Goal: Entertainment & Leisure: Consume media (video, audio)

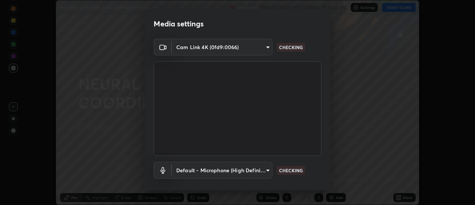
scroll to position [39, 0]
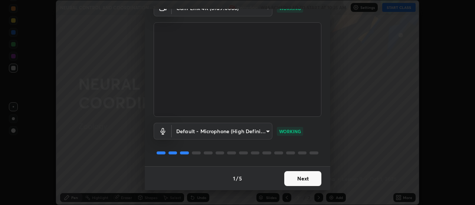
click at [310, 176] on button "Next" at bounding box center [302, 178] width 37 height 15
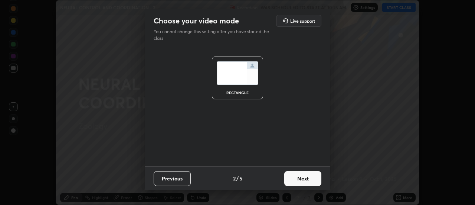
click at [313, 177] on button "Next" at bounding box center [302, 178] width 37 height 15
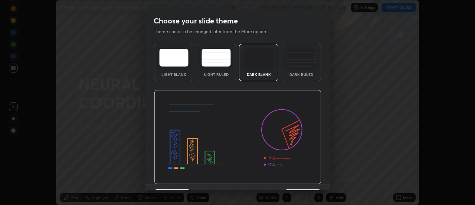
scroll to position [18, 0]
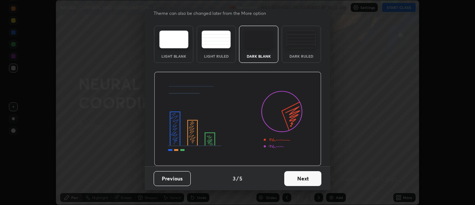
click at [309, 182] on button "Next" at bounding box center [302, 178] width 37 height 15
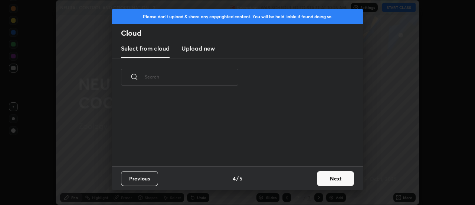
scroll to position [70, 238]
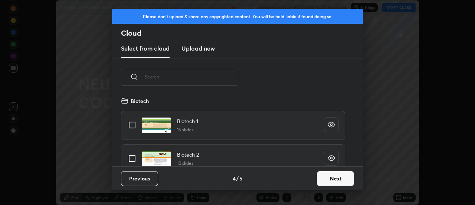
click at [326, 178] on button "Next" at bounding box center [335, 178] width 37 height 15
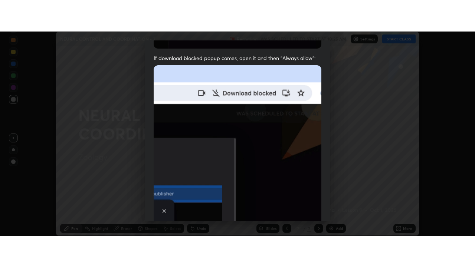
scroll to position [190, 0]
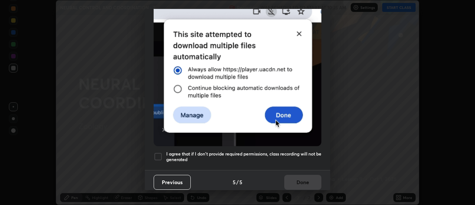
click at [237, 153] on h5 "I agree that if I don't provide required permissions, class recording will not …" at bounding box center [243, 157] width 155 height 12
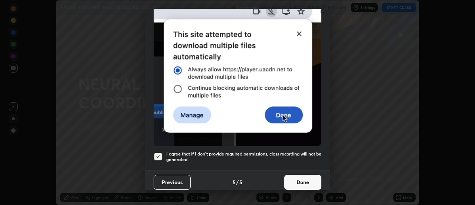
click at [300, 178] on button "Done" at bounding box center [302, 181] width 37 height 15
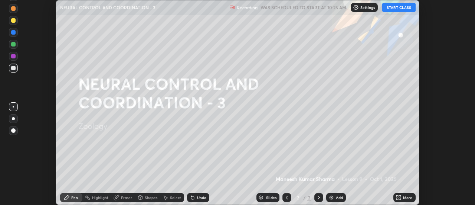
click at [399, 11] on button "START CLASS" at bounding box center [398, 7] width 33 height 9
click at [335, 195] on div "Add" at bounding box center [336, 197] width 20 height 9
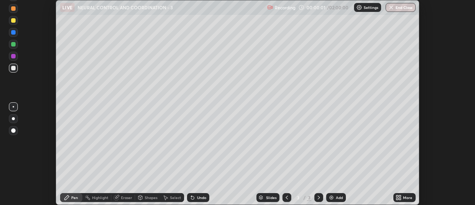
click at [400, 196] on icon at bounding box center [400, 196] width 2 height 2
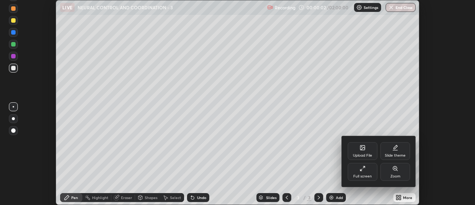
click at [363, 171] on icon at bounding box center [363, 168] width 6 height 6
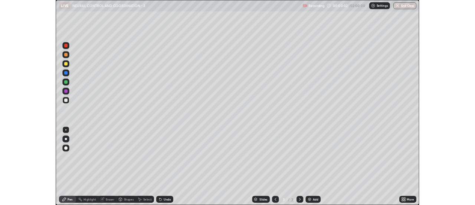
scroll to position [267, 475]
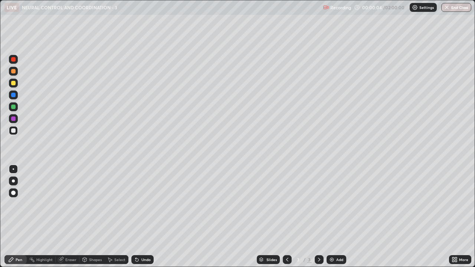
click at [16, 181] on div at bounding box center [13, 181] width 9 height 9
click at [13, 86] on div at bounding box center [13, 83] width 9 height 9
click at [16, 135] on div at bounding box center [13, 130] width 9 height 9
click at [331, 204] on img at bounding box center [332, 260] width 6 height 6
click at [16, 85] on div at bounding box center [13, 83] width 9 height 9
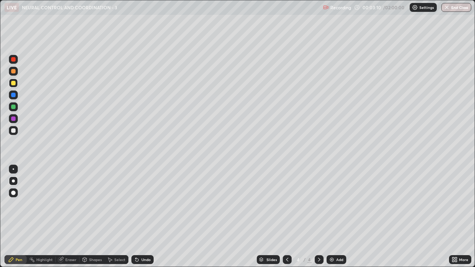
click at [17, 130] on div at bounding box center [13, 130] width 9 height 9
click at [14, 84] on div at bounding box center [13, 83] width 4 height 4
click at [93, 204] on div "Shapes" at bounding box center [95, 260] width 13 height 4
click at [14, 131] on div at bounding box center [13, 130] width 4 height 4
click at [20, 204] on div "Pen" at bounding box center [19, 260] width 7 height 4
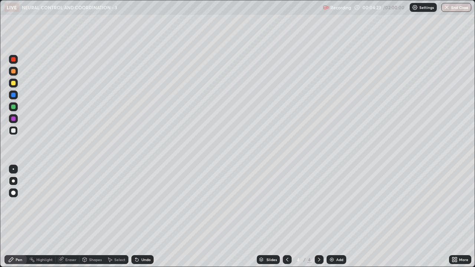
click at [338, 204] on div "Add" at bounding box center [339, 260] width 7 height 4
click at [73, 204] on div "Eraser" at bounding box center [68, 259] width 24 height 9
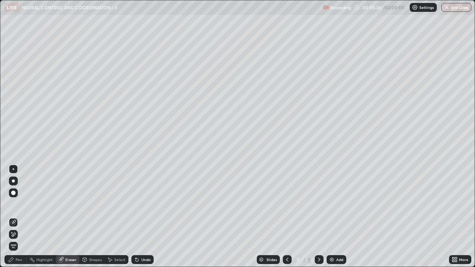
click at [23, 204] on div "Pen" at bounding box center [15, 259] width 22 height 9
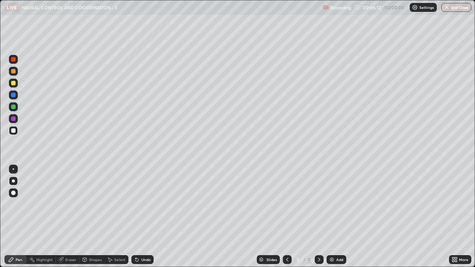
click at [287, 204] on icon at bounding box center [287, 260] width 6 height 6
click at [338, 204] on div "Add" at bounding box center [339, 260] width 7 height 4
click at [286, 204] on icon at bounding box center [287, 260] width 2 height 4
click at [16, 86] on div at bounding box center [13, 83] width 9 height 9
click at [97, 204] on div "Shapes" at bounding box center [95, 260] width 13 height 4
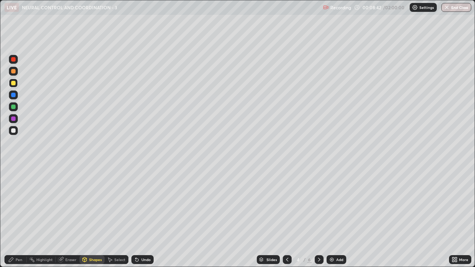
click at [20, 204] on div "Pen" at bounding box center [19, 260] width 7 height 4
click at [15, 134] on div at bounding box center [13, 130] width 9 height 9
click at [16, 86] on div at bounding box center [13, 83] width 9 height 9
click at [17, 133] on div at bounding box center [13, 130] width 9 height 9
click at [17, 84] on div at bounding box center [13, 83] width 9 height 9
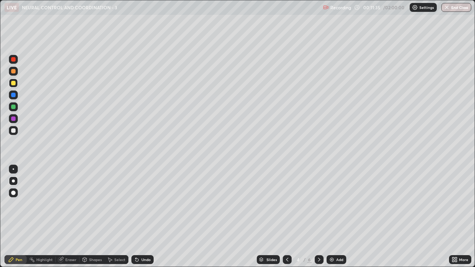
click at [17, 134] on div at bounding box center [13, 130] width 9 height 9
click at [148, 204] on div "Undo" at bounding box center [145, 260] width 9 height 4
click at [333, 204] on img at bounding box center [332, 260] width 6 height 6
click at [289, 204] on div at bounding box center [287, 259] width 9 height 15
click at [330, 204] on img at bounding box center [332, 260] width 6 height 6
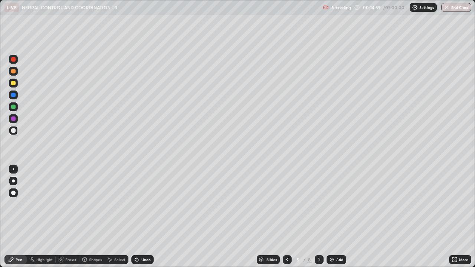
click at [287, 204] on icon at bounding box center [287, 260] width 6 height 6
click at [334, 204] on div "Add" at bounding box center [337, 259] width 20 height 9
click at [17, 85] on div at bounding box center [13, 83] width 9 height 9
click at [96, 204] on div "Shapes" at bounding box center [95, 260] width 13 height 4
click at [20, 204] on div "Pen" at bounding box center [19, 260] width 7 height 4
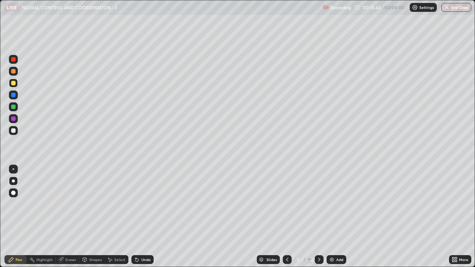
click at [16, 134] on div at bounding box center [13, 130] width 9 height 9
click at [16, 85] on div at bounding box center [13, 83] width 9 height 9
click at [16, 131] on div at bounding box center [13, 130] width 9 height 9
click at [331, 204] on img at bounding box center [332, 260] width 6 height 6
click at [287, 204] on icon at bounding box center [287, 260] width 6 height 6
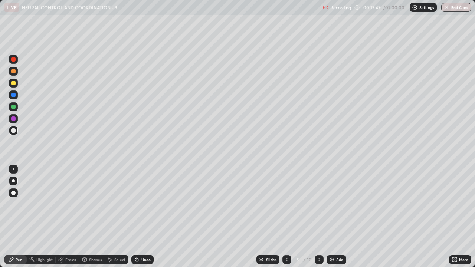
click at [97, 204] on div "Shapes" at bounding box center [95, 260] width 13 height 4
click at [19, 204] on div "Pen" at bounding box center [15, 259] width 22 height 9
click at [342, 204] on div "Add" at bounding box center [339, 260] width 7 height 4
click at [286, 204] on icon at bounding box center [287, 260] width 6 height 6
click at [72, 204] on div "Eraser" at bounding box center [70, 260] width 11 height 4
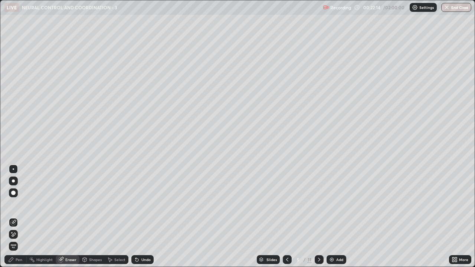
click at [21, 204] on div "Pen" at bounding box center [19, 260] width 7 height 4
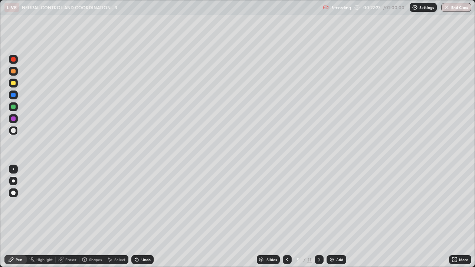
click at [334, 204] on div "Add" at bounding box center [337, 259] width 20 height 9
click at [287, 204] on icon at bounding box center [287, 260] width 6 height 6
click at [13, 84] on div at bounding box center [13, 83] width 4 height 4
click at [117, 204] on div "Select" at bounding box center [119, 260] width 11 height 4
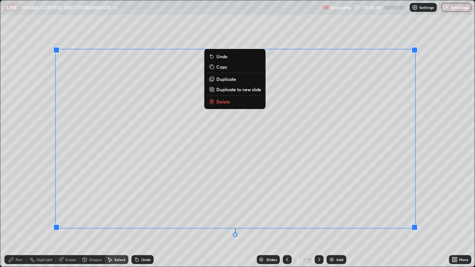
click at [143, 204] on div "Undo" at bounding box center [142, 259] width 22 height 9
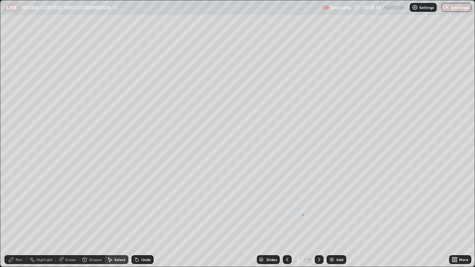
click at [303, 204] on div "0 ° Undo Copy Duplicate Duplicate to new slide Delete" at bounding box center [237, 133] width 474 height 267
click at [148, 204] on div "Undo" at bounding box center [142, 259] width 22 height 9
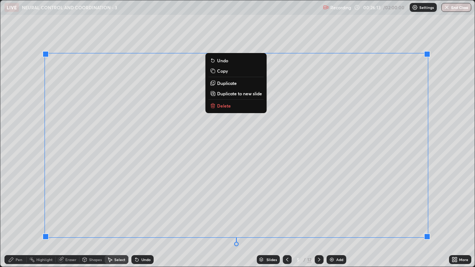
click at [143, 204] on div "Undo" at bounding box center [145, 260] width 9 height 4
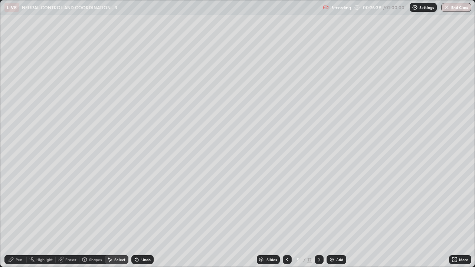
click at [71, 204] on div "Eraser" at bounding box center [70, 260] width 11 height 4
click at [20, 204] on div "Pen" at bounding box center [19, 260] width 7 height 4
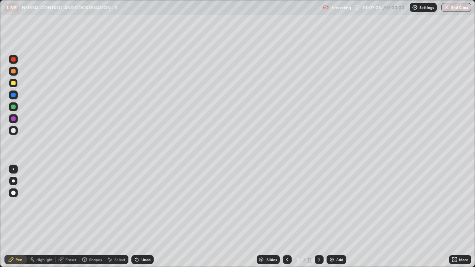
click at [14, 130] on div at bounding box center [13, 130] width 4 height 4
click at [334, 204] on img at bounding box center [332, 260] width 6 height 6
click at [288, 204] on icon at bounding box center [287, 260] width 6 height 6
click at [319, 204] on icon at bounding box center [319, 260] width 6 height 6
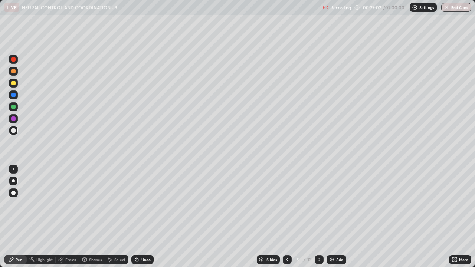
click at [318, 204] on div at bounding box center [319, 259] width 9 height 15
click at [289, 204] on div at bounding box center [287, 259] width 9 height 9
click at [316, 204] on div at bounding box center [319, 259] width 9 height 9
click at [336, 204] on div "Add" at bounding box center [339, 260] width 7 height 4
click at [287, 204] on icon at bounding box center [287, 260] width 6 height 6
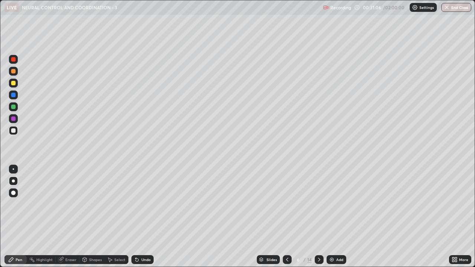
click at [287, 204] on icon at bounding box center [287, 260] width 6 height 6
click at [318, 204] on icon at bounding box center [319, 260] width 6 height 6
click at [17, 86] on div at bounding box center [13, 83] width 9 height 9
click at [286, 204] on icon at bounding box center [287, 260] width 6 height 6
click at [318, 204] on icon at bounding box center [319, 260] width 6 height 6
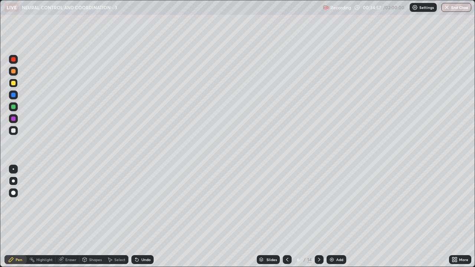
click at [17, 133] on div at bounding box center [13, 131] width 9 height 12
click at [13, 84] on div at bounding box center [13, 83] width 4 height 4
click at [16, 133] on div at bounding box center [13, 130] width 9 height 9
click at [334, 204] on img at bounding box center [332, 260] width 6 height 6
click at [287, 204] on icon at bounding box center [287, 260] width 6 height 6
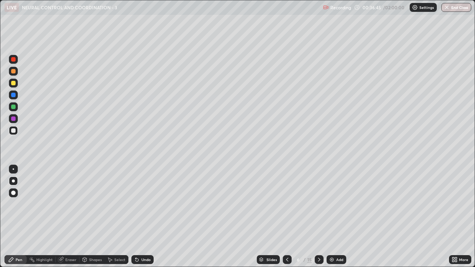
click at [287, 204] on icon at bounding box center [287, 260] width 2 height 4
click at [318, 204] on icon at bounding box center [319, 260] width 6 height 6
click at [334, 204] on img at bounding box center [332, 260] width 6 height 6
click at [287, 204] on icon at bounding box center [287, 260] width 6 height 6
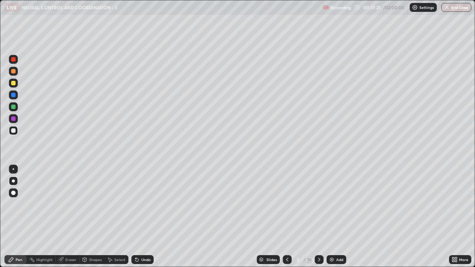
click at [318, 204] on icon at bounding box center [319, 260] width 2 height 4
click at [320, 204] on icon at bounding box center [319, 260] width 6 height 6
click at [285, 204] on icon at bounding box center [287, 260] width 6 height 6
click at [286, 204] on icon at bounding box center [287, 260] width 6 height 6
click at [287, 204] on icon at bounding box center [287, 260] width 6 height 6
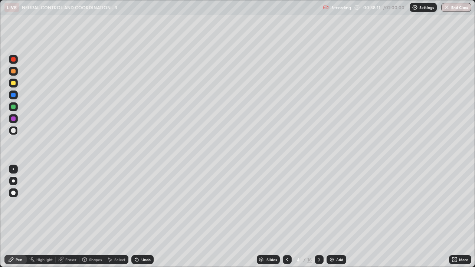
click at [319, 204] on icon at bounding box center [319, 260] width 6 height 6
click at [318, 204] on icon at bounding box center [319, 260] width 6 height 6
click at [319, 204] on icon at bounding box center [319, 260] width 6 height 6
click at [288, 204] on icon at bounding box center [287, 260] width 6 height 6
click at [329, 204] on img at bounding box center [332, 260] width 6 height 6
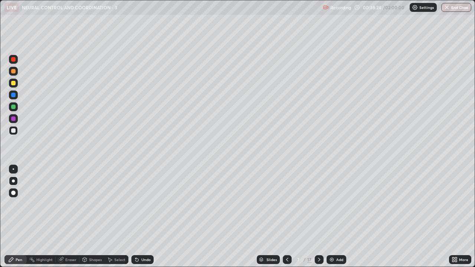
click at [16, 85] on div at bounding box center [13, 83] width 9 height 9
click at [16, 132] on div at bounding box center [13, 130] width 9 height 9
click at [290, 204] on div at bounding box center [287, 259] width 9 height 9
click at [287, 204] on icon at bounding box center [287, 260] width 6 height 6
click at [120, 204] on div "Select" at bounding box center [119, 260] width 11 height 4
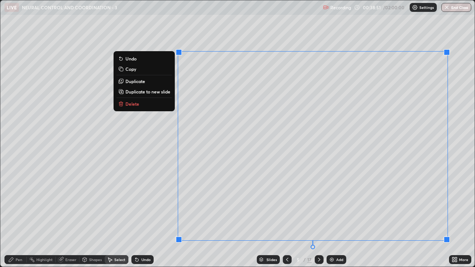
click at [151, 69] on button "Copy" at bounding box center [144, 69] width 55 height 9
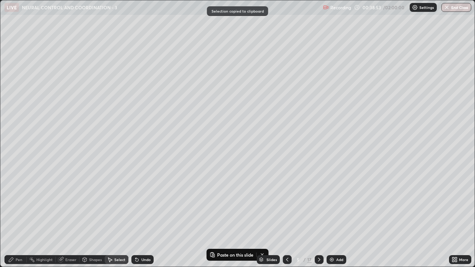
click at [318, 204] on icon at bounding box center [319, 260] width 6 height 6
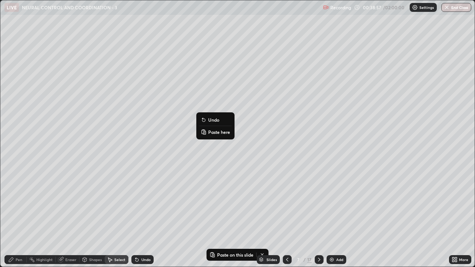
click at [236, 204] on div "Slides 7 / 17 Add" at bounding box center [301, 259] width 295 height 15
click at [231, 204] on div "Slides 7 / 17 Add" at bounding box center [301, 259] width 295 height 15
click at [232, 204] on button "Paste on this slide" at bounding box center [231, 255] width 47 height 9
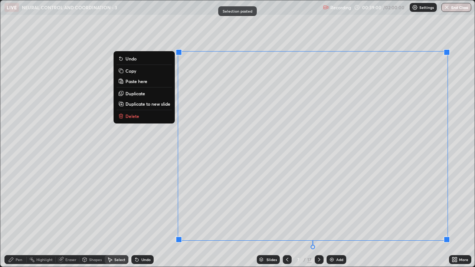
click at [241, 204] on div "Slides 7 / 17 Add" at bounding box center [301, 259] width 295 height 15
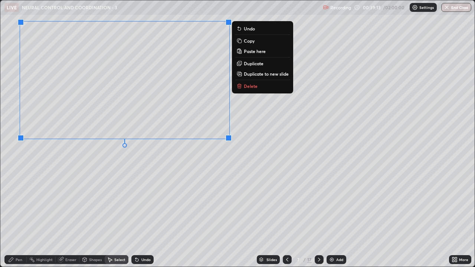
click at [252, 138] on div "0 ° Undo Copy Paste here Duplicate Duplicate to new slide Delete" at bounding box center [237, 133] width 474 height 267
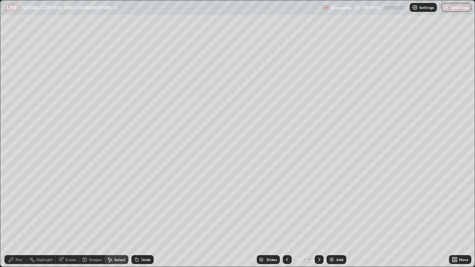
click at [72, 204] on div "Eraser" at bounding box center [68, 259] width 24 height 9
click at [23, 204] on div "Pen" at bounding box center [15, 259] width 22 height 9
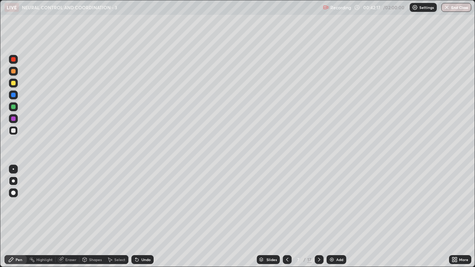
click at [99, 204] on div "Shapes" at bounding box center [91, 259] width 25 height 9
click at [19, 204] on div "Pen" at bounding box center [19, 260] width 7 height 4
click at [72, 204] on div "Eraser" at bounding box center [70, 260] width 11 height 4
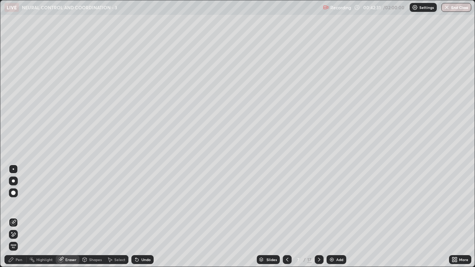
click at [20, 204] on div "Pen" at bounding box center [19, 260] width 7 height 4
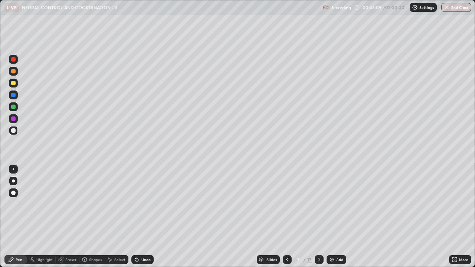
click at [16, 86] on div at bounding box center [13, 83] width 9 height 9
click at [75, 204] on div "Eraser" at bounding box center [70, 260] width 11 height 4
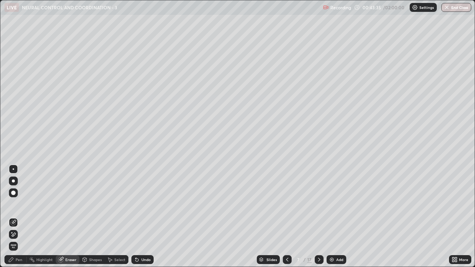
click at [20, 204] on div "Pen" at bounding box center [19, 260] width 7 height 4
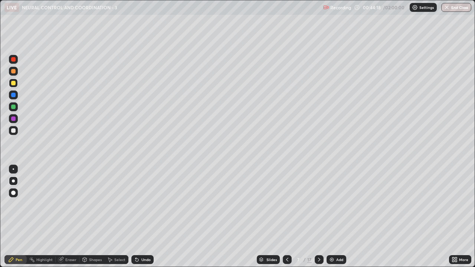
click at [16, 134] on div at bounding box center [13, 130] width 9 height 9
click at [17, 85] on div at bounding box center [13, 83] width 9 height 9
click at [72, 204] on div "Eraser" at bounding box center [70, 260] width 11 height 4
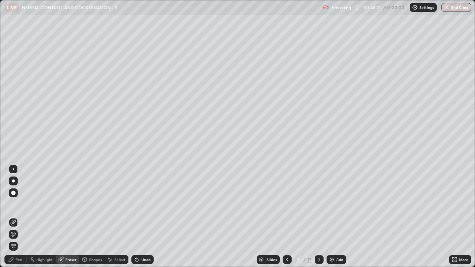
click at [17, 204] on div "Pen" at bounding box center [19, 260] width 7 height 4
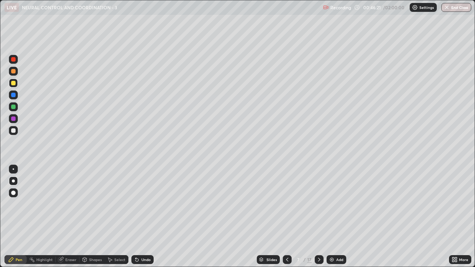
click at [15, 132] on div at bounding box center [13, 130] width 9 height 9
click at [334, 204] on img at bounding box center [332, 260] width 6 height 6
click at [287, 204] on icon at bounding box center [287, 260] width 6 height 6
click at [334, 204] on div "Add" at bounding box center [337, 259] width 20 height 9
click at [72, 204] on div "Eraser" at bounding box center [70, 260] width 11 height 4
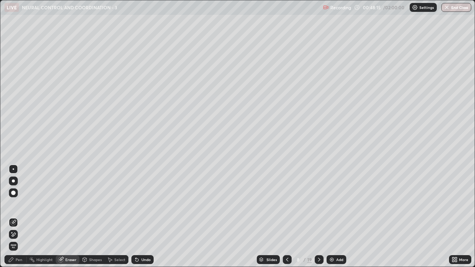
click at [20, 204] on div "Pen" at bounding box center [19, 260] width 7 height 4
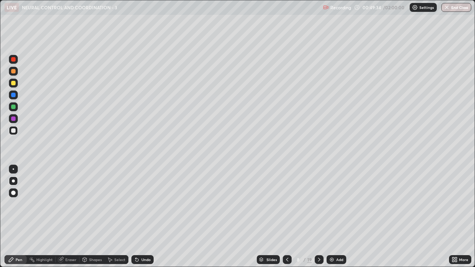
click at [16, 86] on div at bounding box center [13, 83] width 9 height 9
click at [287, 204] on icon at bounding box center [287, 260] width 6 height 6
click at [337, 204] on div "Add" at bounding box center [339, 260] width 7 height 4
click at [94, 204] on div "Shapes" at bounding box center [95, 260] width 13 height 4
click at [14, 131] on div at bounding box center [13, 130] width 4 height 4
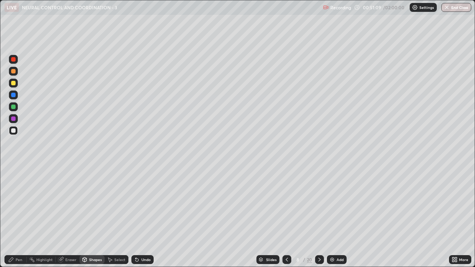
click at [69, 204] on div "Eraser" at bounding box center [70, 260] width 11 height 4
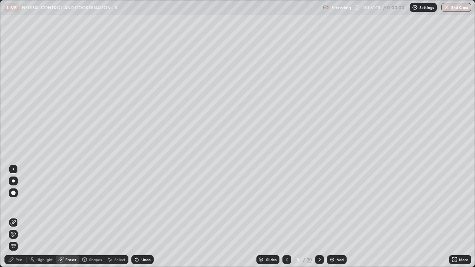
click at [22, 204] on div "Pen" at bounding box center [19, 260] width 7 height 4
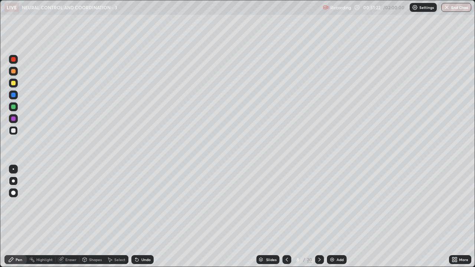
click at [13, 84] on div at bounding box center [13, 83] width 4 height 4
click at [13, 131] on div at bounding box center [13, 130] width 4 height 4
click at [73, 204] on div "Eraser" at bounding box center [70, 260] width 11 height 4
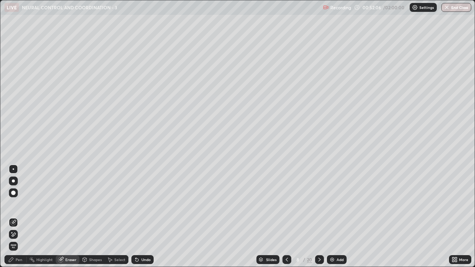
click at [19, 204] on div "Pen" at bounding box center [19, 260] width 7 height 4
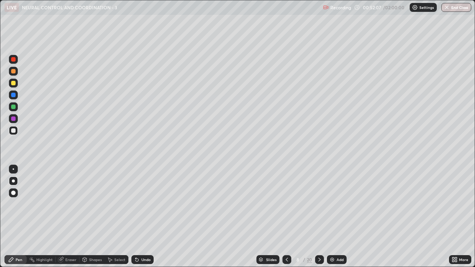
click at [14, 85] on div at bounding box center [13, 83] width 4 height 4
click at [66, 204] on div "Eraser" at bounding box center [70, 260] width 11 height 4
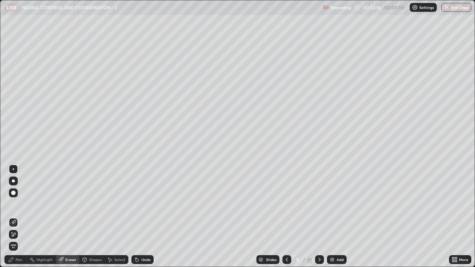
click at [13, 204] on icon at bounding box center [11, 260] width 6 height 6
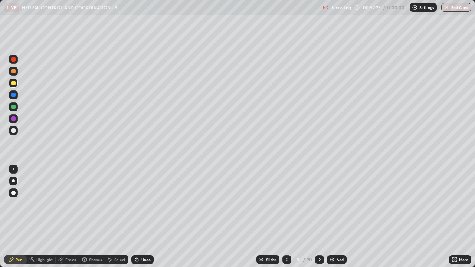
click at [66, 204] on div "Eraser" at bounding box center [70, 260] width 11 height 4
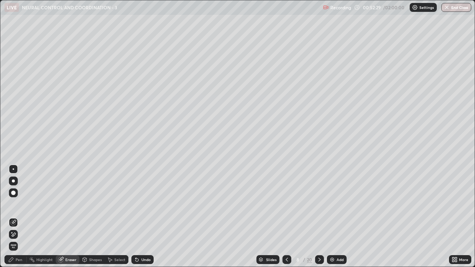
click at [17, 204] on div "Pen" at bounding box center [19, 260] width 7 height 4
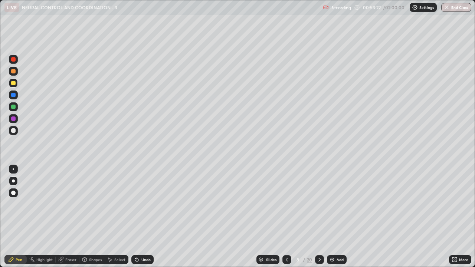
click at [75, 204] on div "Eraser" at bounding box center [70, 260] width 11 height 4
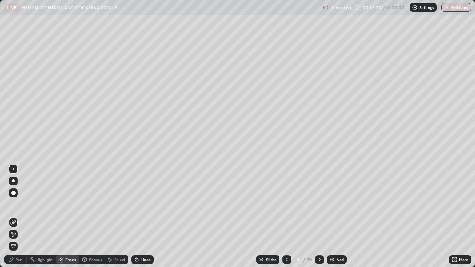
click at [19, 204] on div "Pen" at bounding box center [15, 259] width 22 height 9
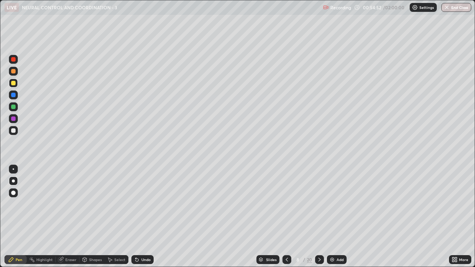
click at [71, 204] on div "Eraser" at bounding box center [70, 260] width 11 height 4
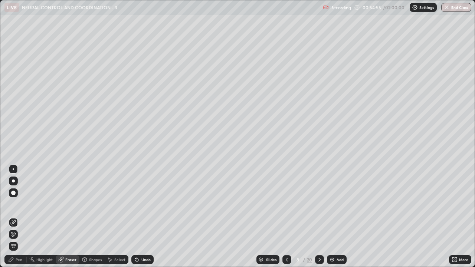
click at [21, 204] on div "Pen" at bounding box center [19, 260] width 7 height 4
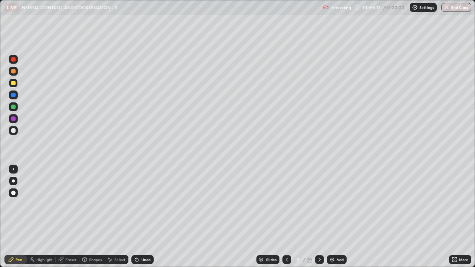
click at [286, 204] on icon at bounding box center [287, 260] width 6 height 6
click at [144, 204] on div "Undo" at bounding box center [145, 260] width 9 height 4
click at [146, 204] on div "Undo" at bounding box center [145, 260] width 9 height 4
click at [147, 204] on div "Undo" at bounding box center [145, 260] width 9 height 4
click at [16, 132] on div at bounding box center [13, 130] width 9 height 9
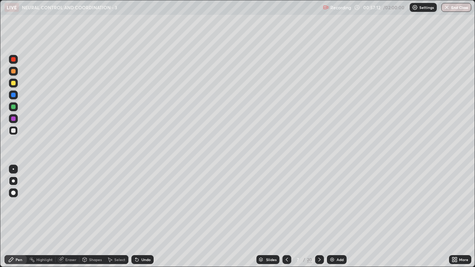
click at [318, 204] on div at bounding box center [319, 259] width 9 height 9
click at [286, 204] on icon at bounding box center [287, 260] width 6 height 6
click at [337, 204] on div "Add" at bounding box center [340, 260] width 7 height 4
click at [95, 204] on div "Shapes" at bounding box center [95, 260] width 13 height 4
click at [17, 86] on div at bounding box center [13, 83] width 9 height 9
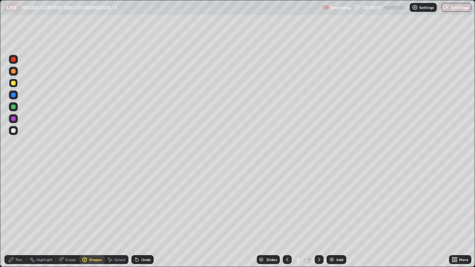
click at [147, 204] on div "Undo" at bounding box center [142, 259] width 22 height 9
click at [286, 204] on icon at bounding box center [287, 260] width 2 height 4
click at [144, 204] on div "Undo" at bounding box center [142, 259] width 22 height 9
click at [115, 204] on div "Select" at bounding box center [119, 260] width 11 height 4
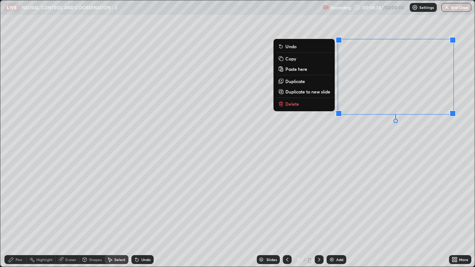
click at [309, 60] on button "Copy" at bounding box center [304, 58] width 55 height 9
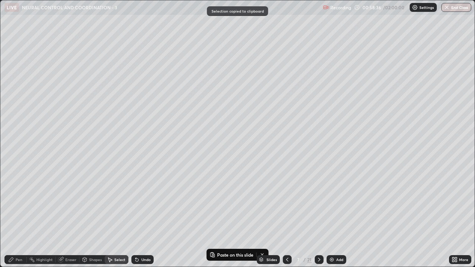
click at [322, 204] on div at bounding box center [319, 259] width 9 height 9
click at [230, 204] on div "Slides 8 / 21 Add" at bounding box center [301, 259] width 295 height 15
click at [246, 204] on div "Slides 8 / 21 Add" at bounding box center [301, 259] width 295 height 15
click at [216, 204] on div "Slides 8 / 21 Add" at bounding box center [301, 259] width 295 height 15
click at [225, 204] on div "Slides 8 / 21 Add" at bounding box center [301, 259] width 295 height 15
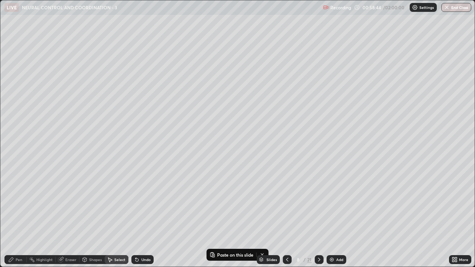
click at [249, 204] on div "Slides 8 / 21 Add" at bounding box center [301, 259] width 295 height 15
click at [218, 204] on div "Slides 8 / 21 Add" at bounding box center [301, 259] width 295 height 15
click at [219, 204] on div "Slides 8 / 21 Add" at bounding box center [301, 259] width 295 height 15
click at [246, 204] on div "0 ° Undo Copy Paste here Duplicate Duplicate to new slide Delete" at bounding box center [237, 133] width 474 height 267
click at [270, 204] on p "Paste here" at bounding box center [276, 213] width 22 height 6
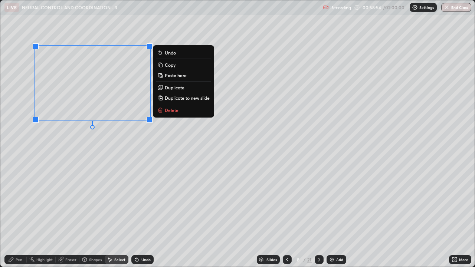
click at [102, 140] on div "0 ° Undo Copy Paste here Duplicate Duplicate to new slide Delete" at bounding box center [237, 133] width 474 height 267
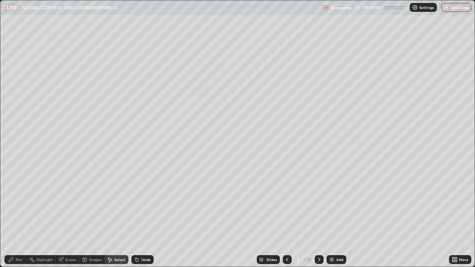
click at [22, 204] on div "Pen" at bounding box center [15, 259] width 22 height 9
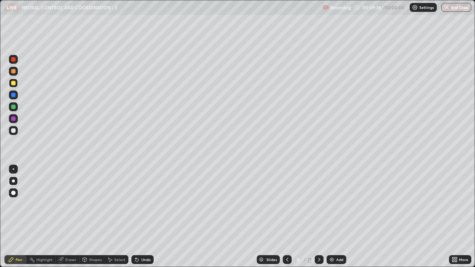
click at [97, 204] on div "Shapes" at bounding box center [95, 260] width 13 height 4
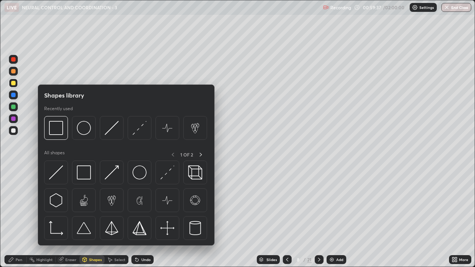
click at [17, 131] on div at bounding box center [13, 130] width 9 height 9
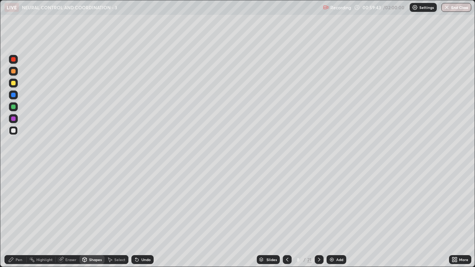
click at [21, 204] on div "Pen" at bounding box center [19, 260] width 7 height 4
click at [458, 204] on div "More" at bounding box center [460, 259] width 22 height 9
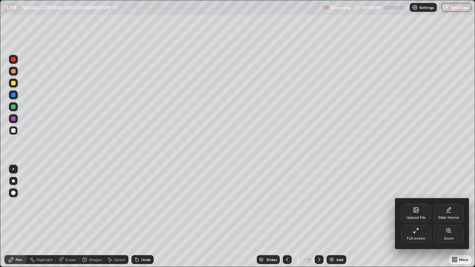
click at [423, 204] on div "Full screen" at bounding box center [416, 239] width 19 height 4
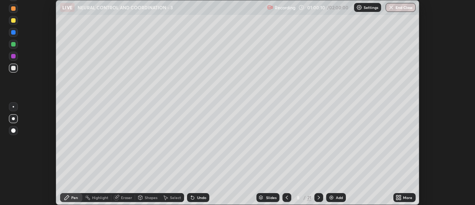
scroll to position [36913, 36643]
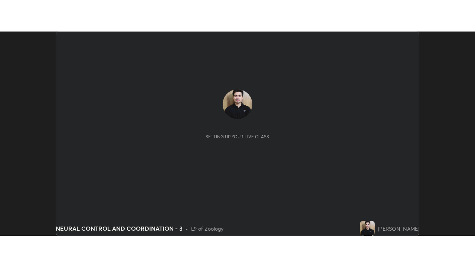
scroll to position [205, 475]
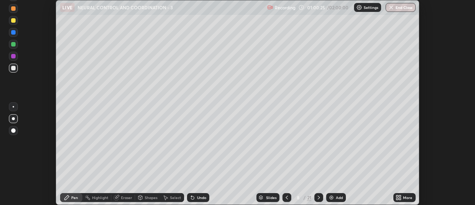
click at [401, 196] on icon at bounding box center [400, 196] width 2 height 2
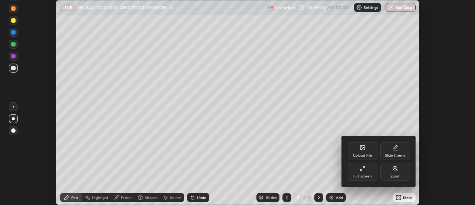
click at [372, 172] on div "Full screen" at bounding box center [363, 172] width 30 height 18
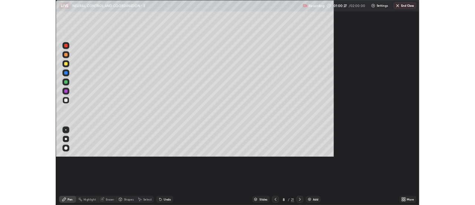
scroll to position [267, 475]
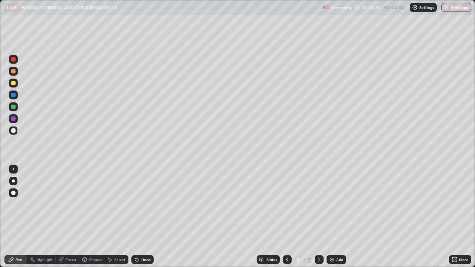
click at [73, 204] on div "Eraser" at bounding box center [70, 260] width 11 height 4
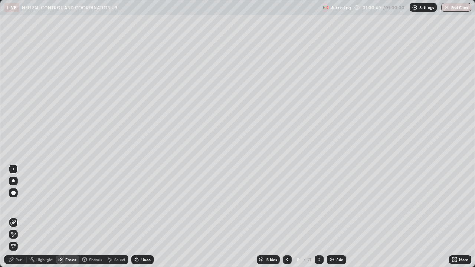
click at [20, 204] on div "Pen" at bounding box center [19, 260] width 7 height 4
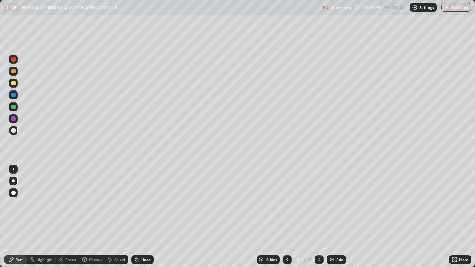
click at [343, 204] on div "Add" at bounding box center [337, 259] width 20 height 9
click at [286, 204] on icon at bounding box center [287, 260] width 6 height 6
click at [17, 86] on div at bounding box center [13, 83] width 9 height 9
click at [17, 134] on div at bounding box center [13, 130] width 9 height 9
click at [334, 204] on div "Add" at bounding box center [337, 259] width 20 height 9
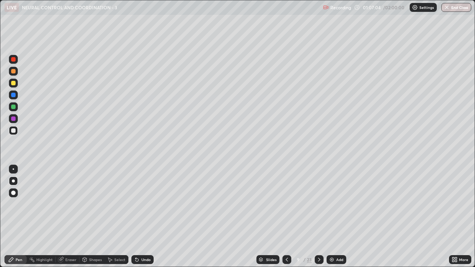
click at [94, 204] on div "Shapes" at bounding box center [95, 260] width 13 height 4
click at [21, 204] on div "Pen" at bounding box center [19, 260] width 7 height 4
click at [16, 85] on div at bounding box center [13, 83] width 9 height 9
click at [72, 204] on div "Eraser" at bounding box center [70, 260] width 11 height 4
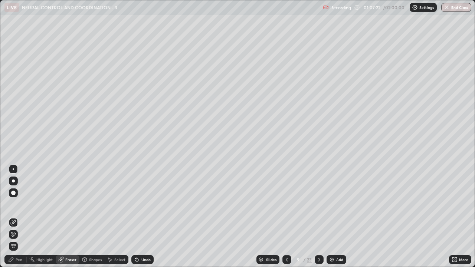
click at [23, 204] on div "Pen" at bounding box center [15, 259] width 22 height 9
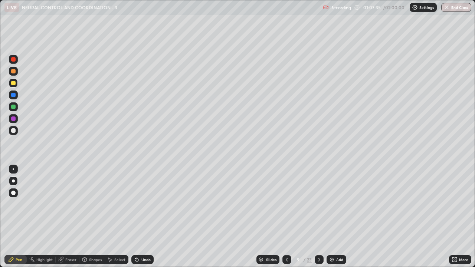
click at [75, 204] on div "Eraser" at bounding box center [70, 260] width 11 height 4
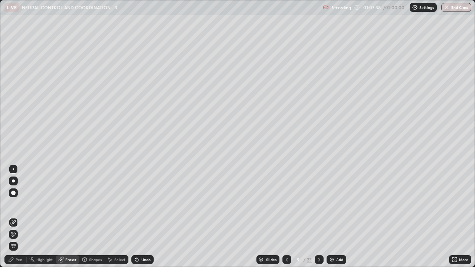
click at [19, 204] on div "Pen" at bounding box center [19, 260] width 7 height 4
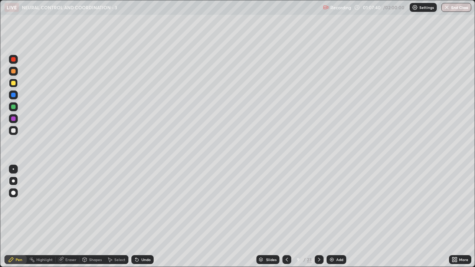
click at [14, 119] on div at bounding box center [13, 119] width 4 height 4
click at [87, 204] on icon at bounding box center [85, 260] width 6 height 6
click at [19, 204] on div "Pen" at bounding box center [19, 260] width 7 height 4
click at [17, 134] on div at bounding box center [13, 130] width 9 height 9
click at [75, 204] on div "Eraser" at bounding box center [70, 260] width 11 height 4
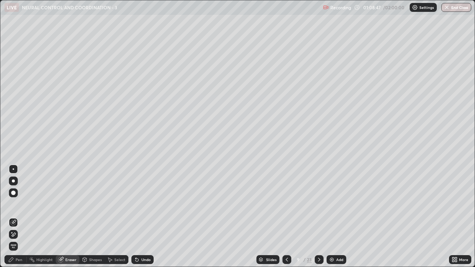
click at [139, 204] on div "Undo" at bounding box center [142, 259] width 22 height 9
click at [22, 204] on div "Pen" at bounding box center [15, 259] width 22 height 9
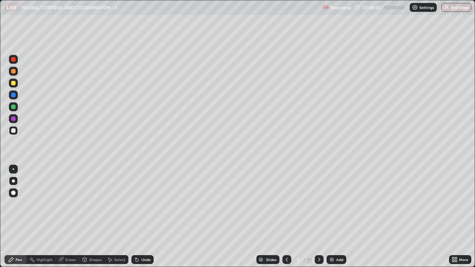
click at [15, 81] on div at bounding box center [13, 83] width 4 height 4
click at [15, 130] on div at bounding box center [13, 130] width 4 height 4
click at [71, 204] on div "Eraser" at bounding box center [70, 260] width 11 height 4
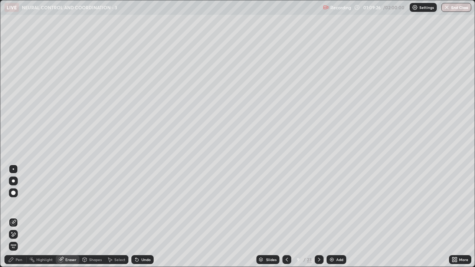
click at [19, 204] on div "Pen" at bounding box center [19, 260] width 7 height 4
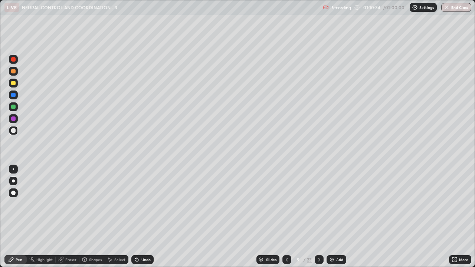
click at [286, 204] on icon at bounding box center [287, 260] width 6 height 6
click at [287, 204] on icon at bounding box center [287, 260] width 6 height 6
click at [286, 204] on icon at bounding box center [287, 260] width 2 height 4
click at [287, 204] on icon at bounding box center [287, 260] width 6 height 6
click at [286, 204] on icon at bounding box center [287, 260] width 6 height 6
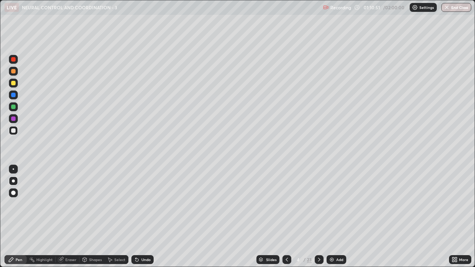
click at [287, 204] on icon at bounding box center [287, 260] width 6 height 6
click at [319, 204] on icon at bounding box center [319, 260] width 6 height 6
click at [318, 204] on icon at bounding box center [319, 260] width 6 height 6
click at [318, 204] on div at bounding box center [319, 259] width 9 height 9
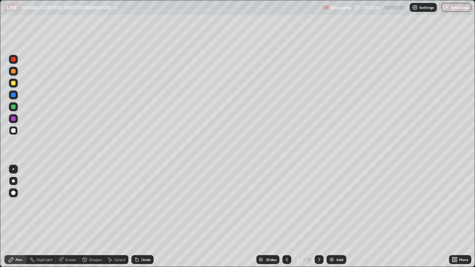
click at [318, 204] on div at bounding box center [319, 259] width 9 height 15
click at [318, 204] on icon at bounding box center [319, 260] width 6 height 6
click at [287, 204] on icon at bounding box center [287, 260] width 6 height 6
click at [286, 204] on icon at bounding box center [287, 260] width 6 height 6
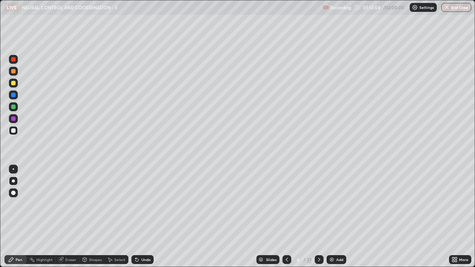
click at [286, 204] on icon at bounding box center [287, 260] width 6 height 6
click at [318, 204] on icon at bounding box center [319, 260] width 6 height 6
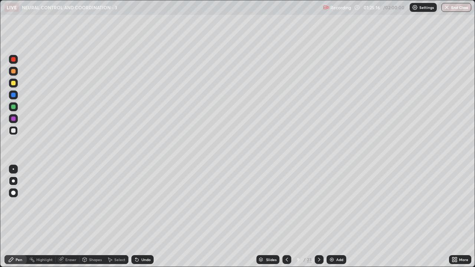
click at [287, 204] on div at bounding box center [286, 259] width 9 height 9
click at [318, 204] on icon at bounding box center [319, 260] width 6 height 6
click at [288, 204] on icon at bounding box center [287, 260] width 6 height 6
click at [287, 204] on icon at bounding box center [287, 260] width 6 height 6
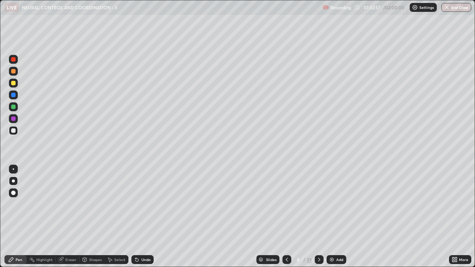
click at [286, 204] on icon at bounding box center [287, 260] width 6 height 6
click at [287, 204] on icon at bounding box center [287, 260] width 6 height 6
click at [286, 204] on icon at bounding box center [287, 260] width 2 height 4
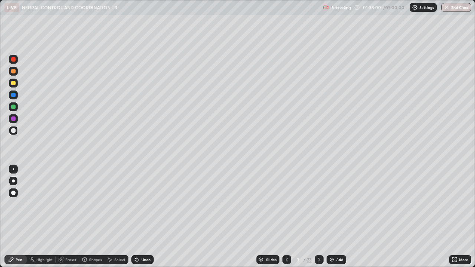
click at [287, 204] on icon at bounding box center [287, 260] width 6 height 6
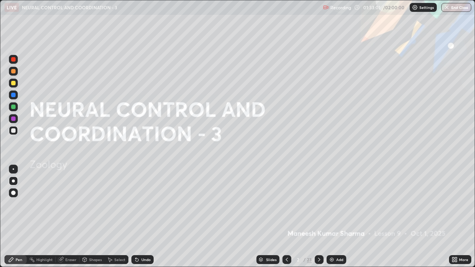
click at [318, 204] on icon at bounding box center [319, 260] width 6 height 6
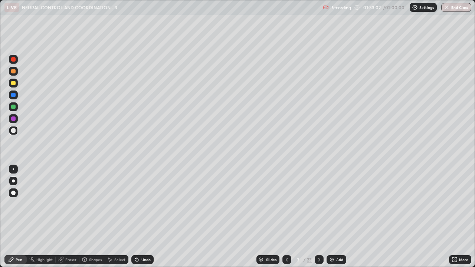
click at [318, 204] on icon at bounding box center [319, 260] width 6 height 6
click at [467, 204] on div "More" at bounding box center [463, 260] width 9 height 4
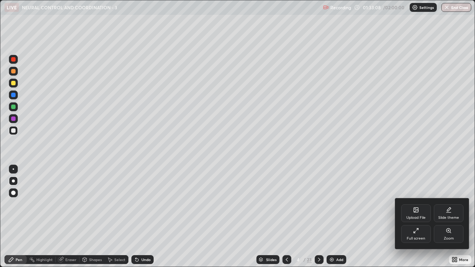
click at [425, 204] on div "Full screen" at bounding box center [416, 234] width 30 height 18
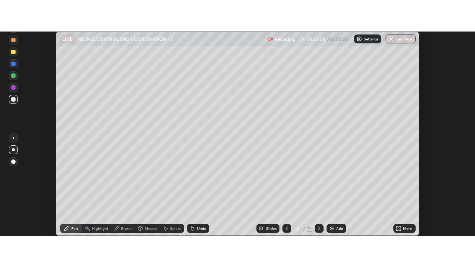
scroll to position [36913, 36643]
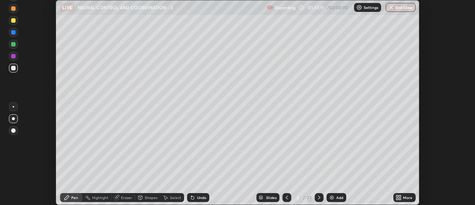
click at [398, 199] on icon at bounding box center [397, 198] width 2 height 2
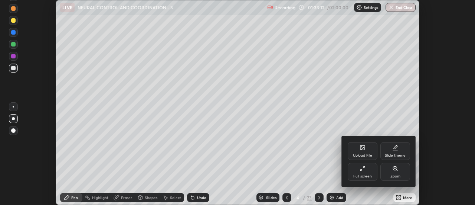
click at [366, 170] on div "Full screen" at bounding box center [363, 172] width 30 height 18
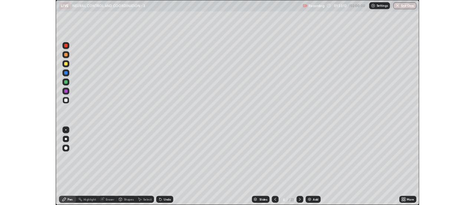
scroll to position [267, 475]
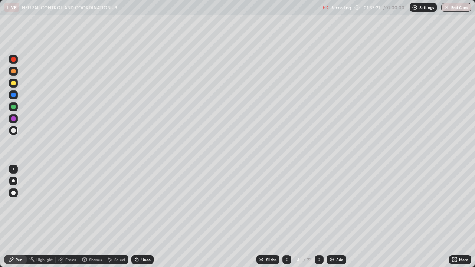
click at [318, 204] on icon at bounding box center [319, 260] width 6 height 6
click at [319, 204] on icon at bounding box center [319, 260] width 2 height 4
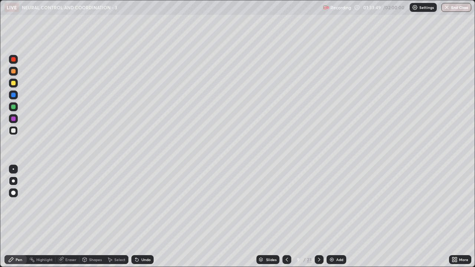
click at [453, 204] on icon at bounding box center [453, 261] width 2 height 2
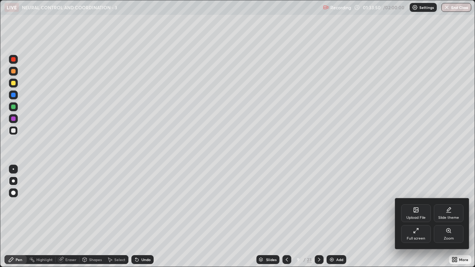
click at [421, 204] on div "Full screen" at bounding box center [416, 234] width 30 height 18
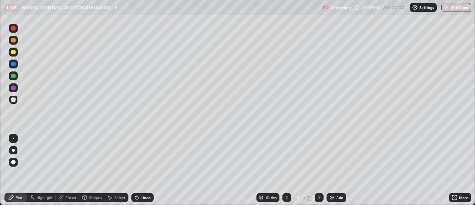
scroll to position [36913, 36643]
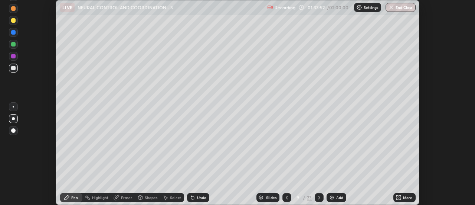
click at [401, 8] on button "End Class" at bounding box center [401, 7] width 30 height 9
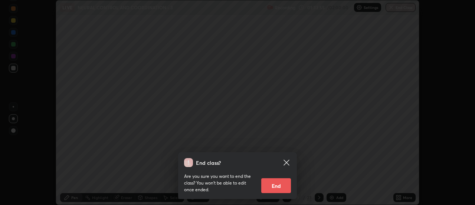
click at [280, 186] on button "End" at bounding box center [276, 185] width 30 height 15
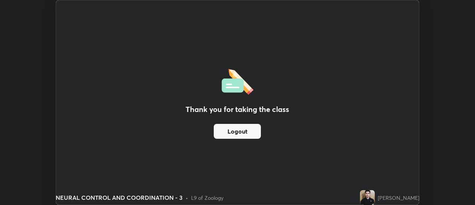
scroll to position [205, 475]
